Goal: Check status: Check status

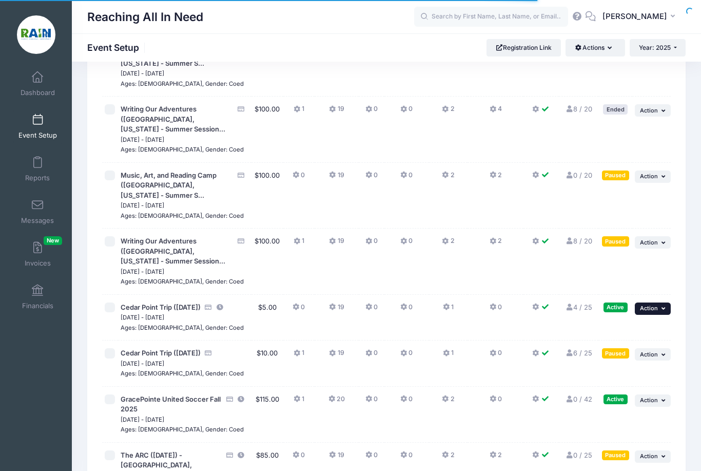
click at [643, 304] on span "Action" at bounding box center [649, 307] width 18 height 7
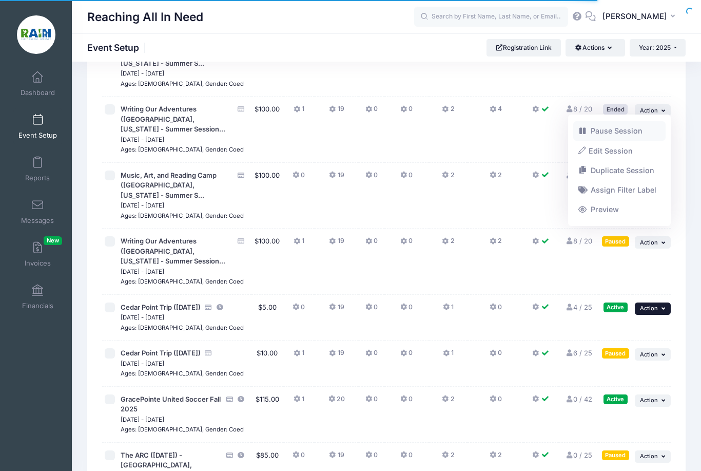
click at [631, 128] on link "Pause Session" at bounding box center [619, 131] width 93 height 20
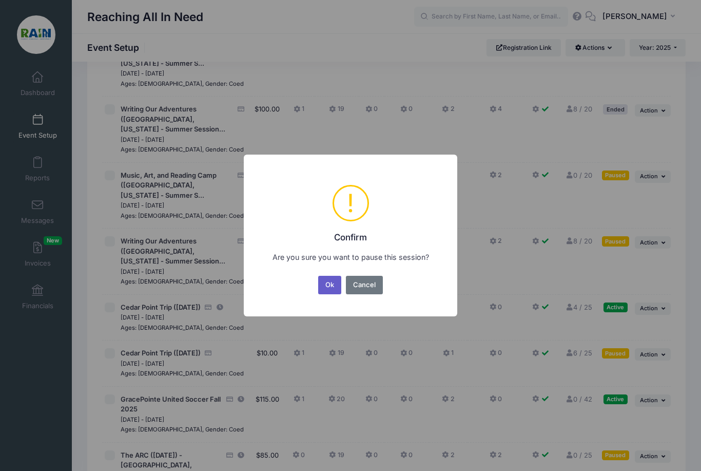
click at [325, 294] on button "Ok" at bounding box center [330, 285] width 24 height 18
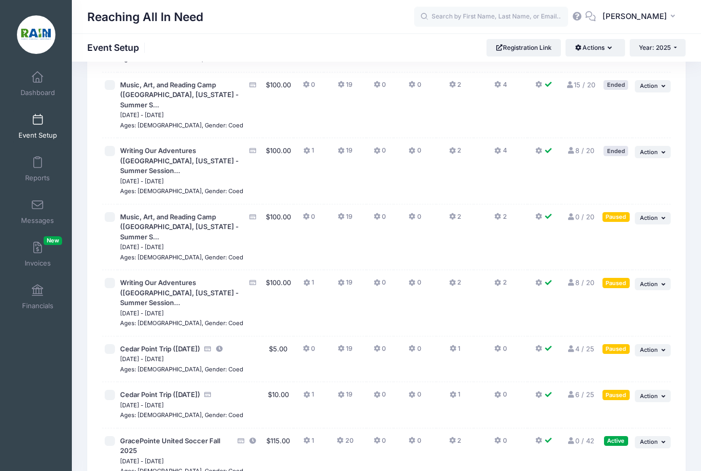
scroll to position [1022, 0]
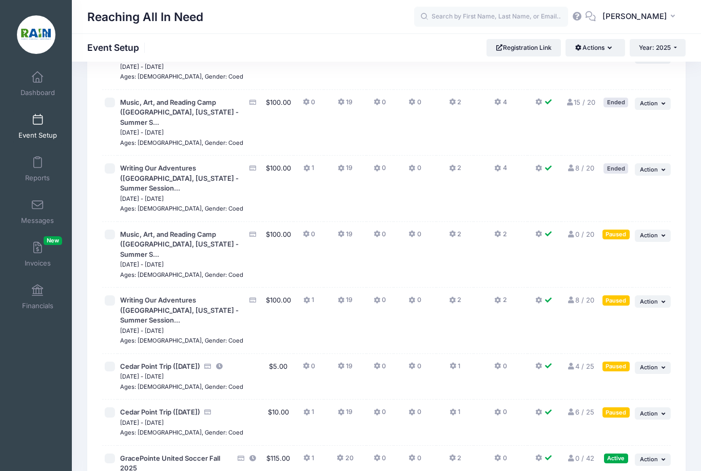
click at [569, 408] on icon at bounding box center [571, 411] width 8 height 7
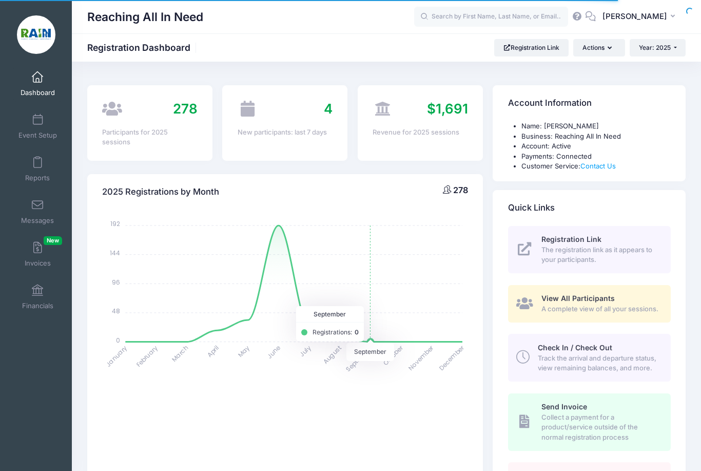
select select
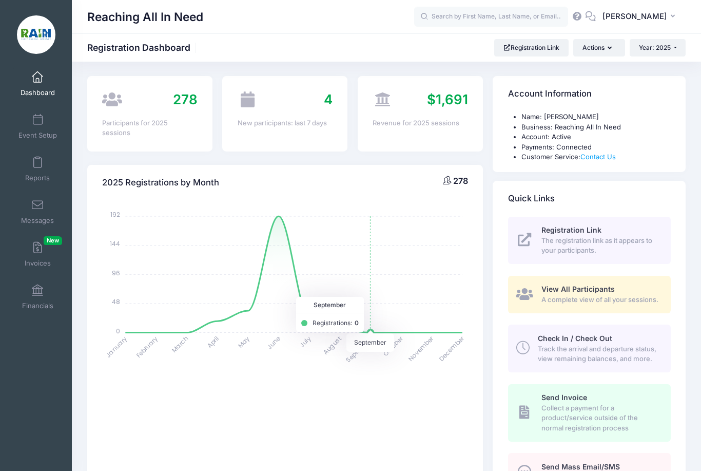
scroll to position [10, 0]
click at [43, 133] on span "Event Setup" at bounding box center [37, 135] width 38 height 9
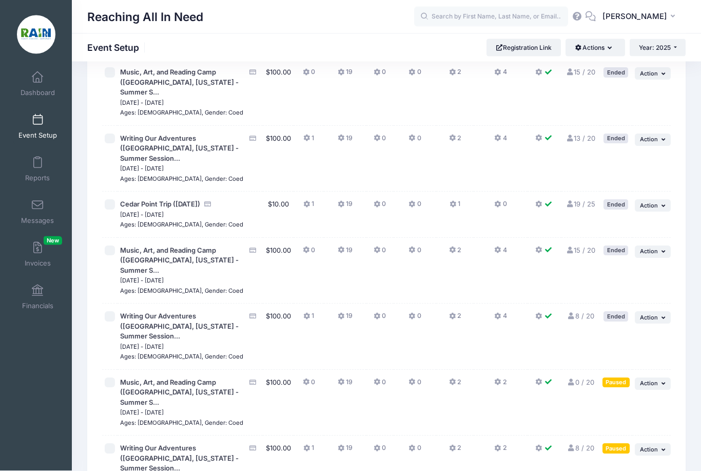
scroll to position [874, 0]
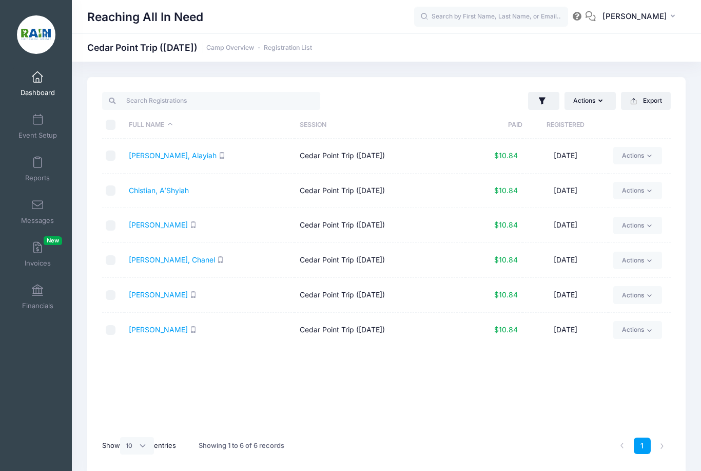
select select "10"
click at [170, 259] on link "Watkins, Chanel" at bounding box center [172, 259] width 86 height 9
click at [163, 158] on link "[PERSON_NAME], Alayiah" at bounding box center [173, 155] width 88 height 9
click at [165, 262] on link "Watkins, Chanel" at bounding box center [172, 259] width 86 height 9
click at [174, 192] on link "Chistian, A’Shyiah" at bounding box center [159, 190] width 60 height 9
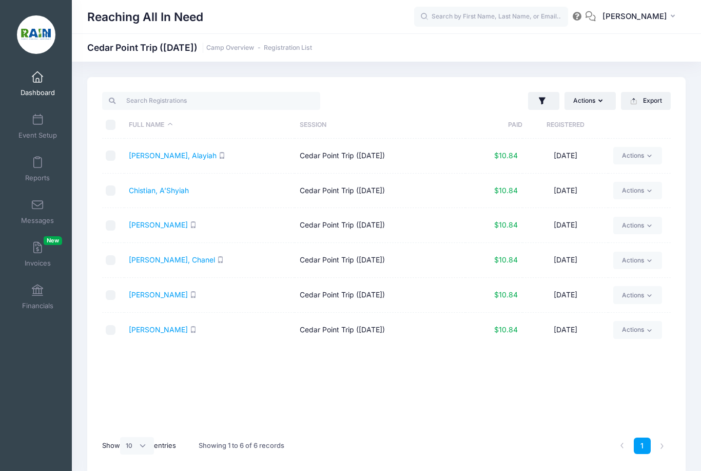
click at [163, 300] on td "White, Delaney" at bounding box center [209, 295] width 171 height 35
click at [162, 295] on link "White, Delaney" at bounding box center [158, 294] width 59 height 9
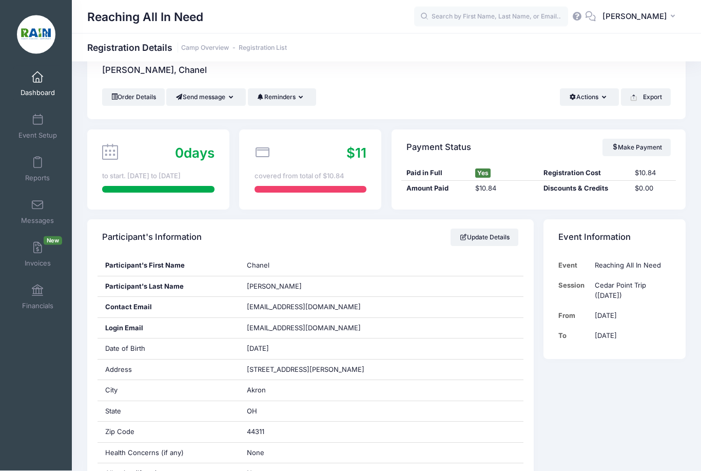
scroll to position [4, 0]
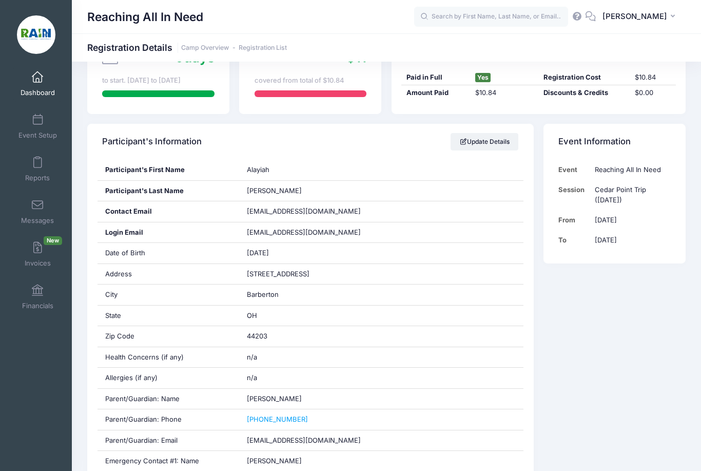
scroll to position [118, 0]
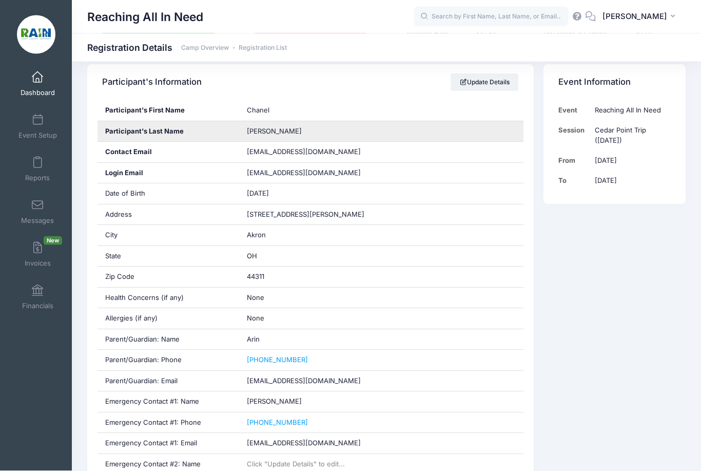
scroll to position [112, 0]
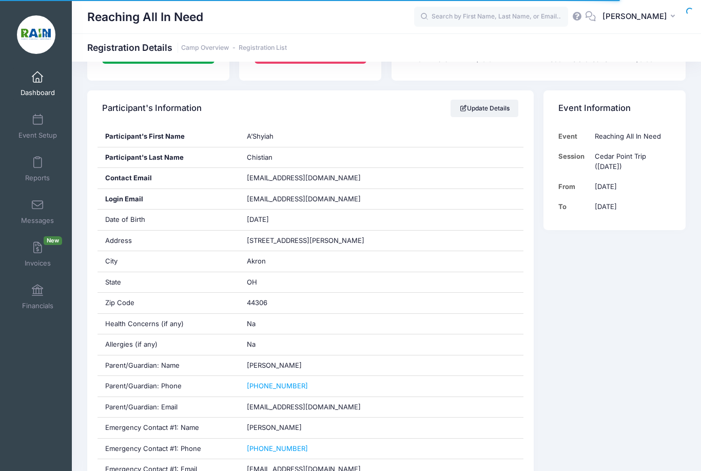
scroll to position [187, 0]
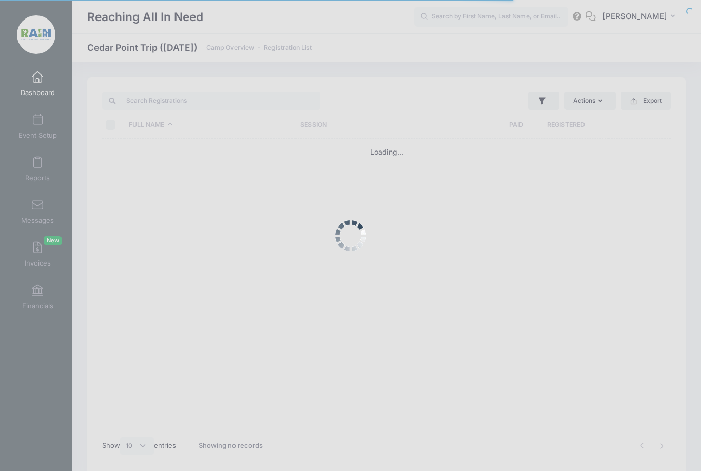
select select "10"
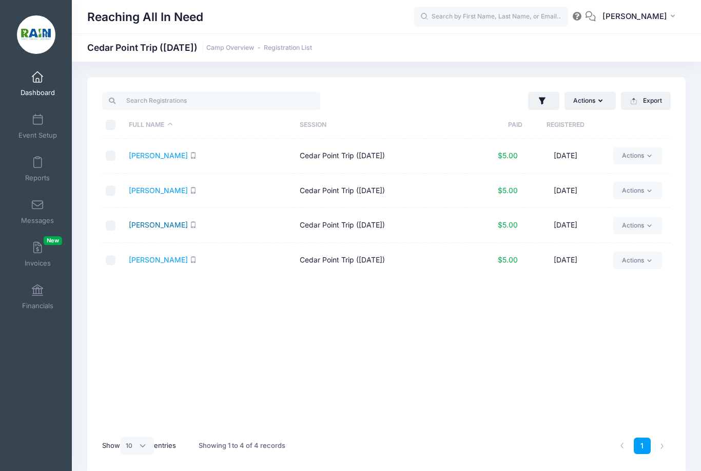
click at [157, 227] on link "[PERSON_NAME]" at bounding box center [158, 224] width 59 height 9
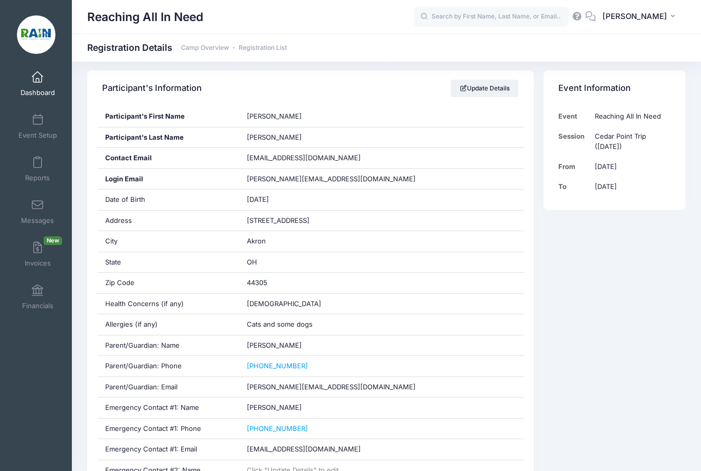
scroll to position [174, 0]
